Goal: Communication & Community: Answer question/provide support

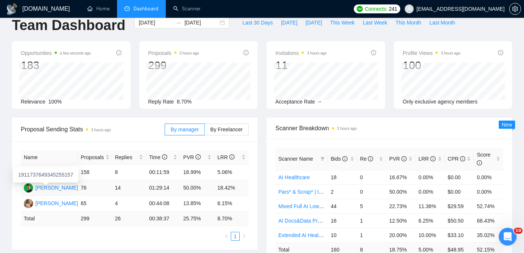
scroll to position [14, 0]
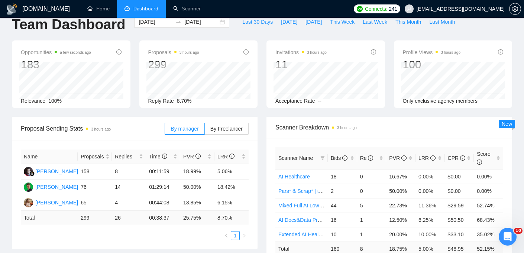
click at [120, 52] on icon "info-circle" at bounding box center [118, 51] width 5 height 5
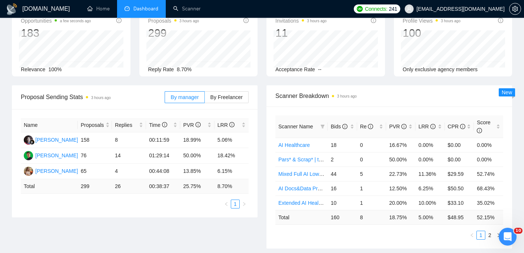
scroll to position [62, 0]
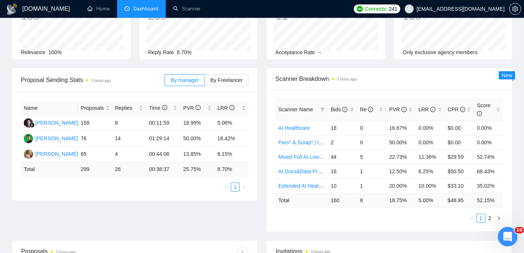
click at [508, 239] on icon "Open Intercom Messenger" at bounding box center [506, 236] width 12 height 12
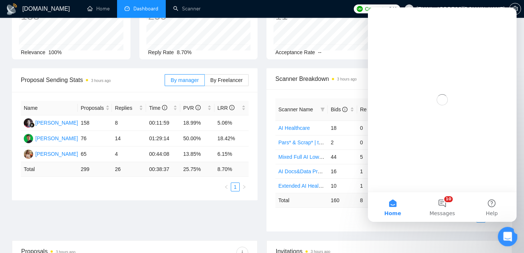
scroll to position [0, 0]
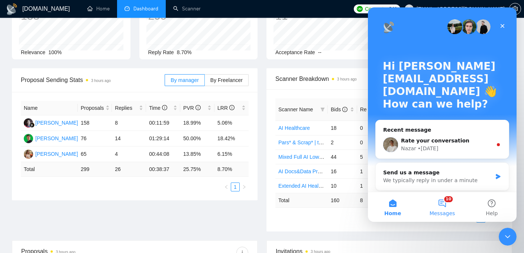
click at [443, 216] on button "10 Messages" at bounding box center [441, 207] width 49 height 30
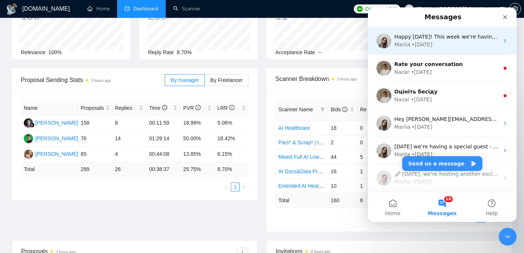
click at [476, 43] on div "Mariia • 1d ago" at bounding box center [446, 45] width 105 height 8
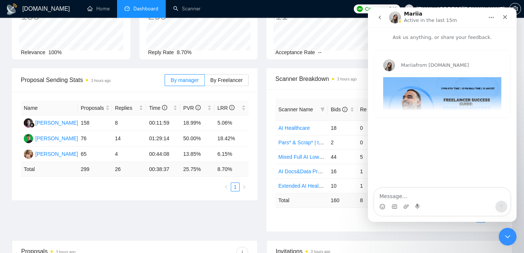
click at [379, 15] on icon "go back" at bounding box center [380, 17] width 6 height 6
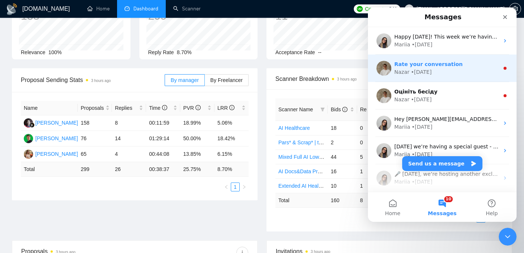
click at [404, 73] on div "Nazar" at bounding box center [401, 72] width 15 height 8
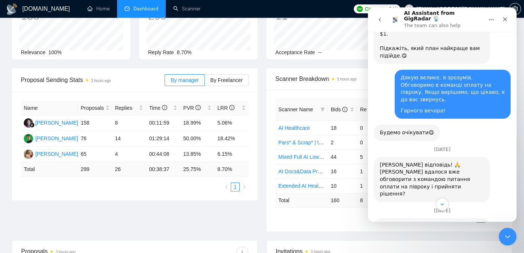
scroll to position [1264, 0]
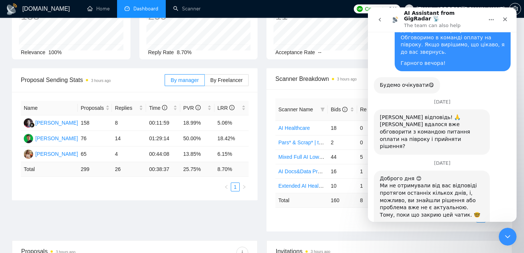
click at [382, 20] on icon "go back" at bounding box center [380, 20] width 6 height 6
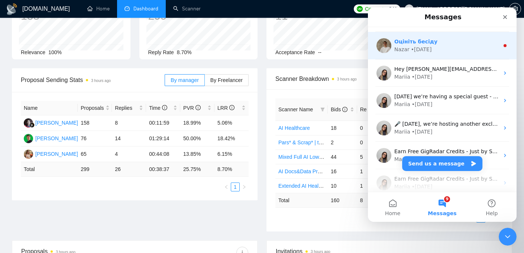
scroll to position [51, 0]
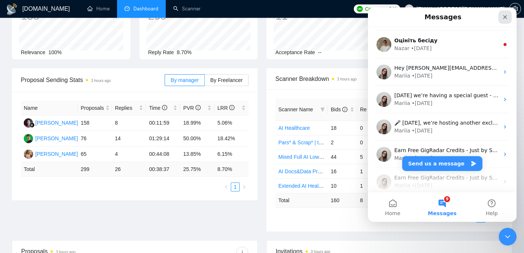
click at [505, 19] on icon "Close" at bounding box center [505, 17] width 6 height 6
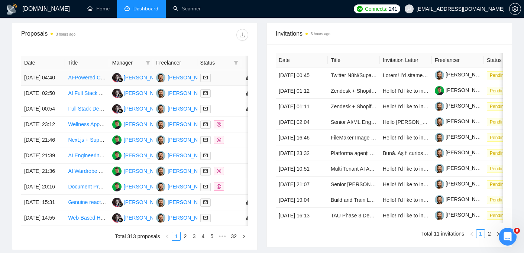
scroll to position [271, 0]
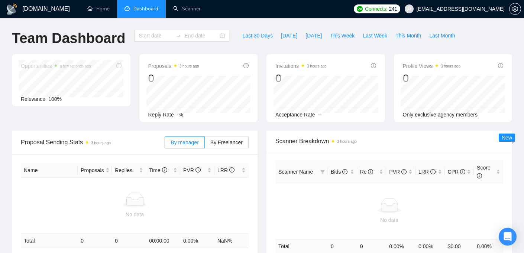
type input "[DATE]"
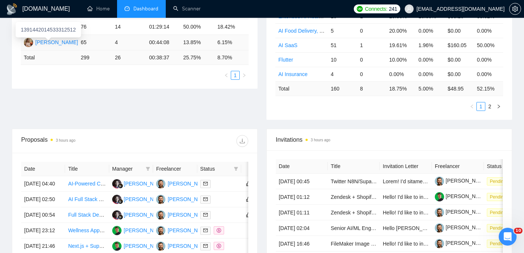
scroll to position [175, 0]
